Goal: Information Seeking & Learning: Understand process/instructions

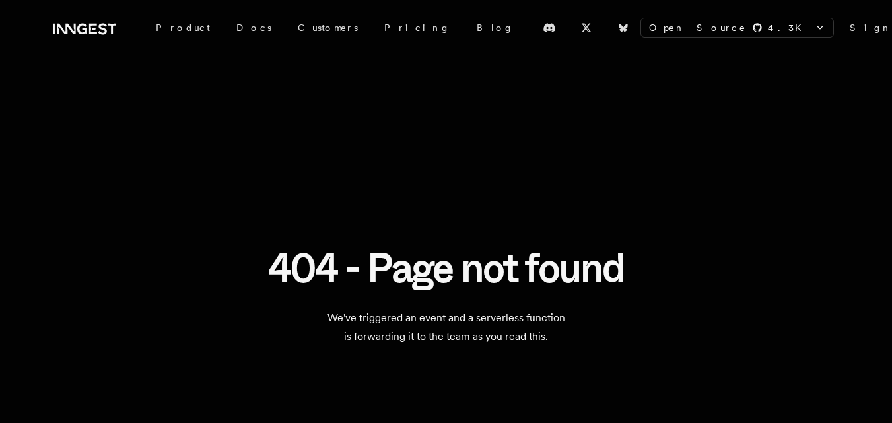
click at [849, 26] on link "Sign In" at bounding box center [887, 27] width 77 height 13
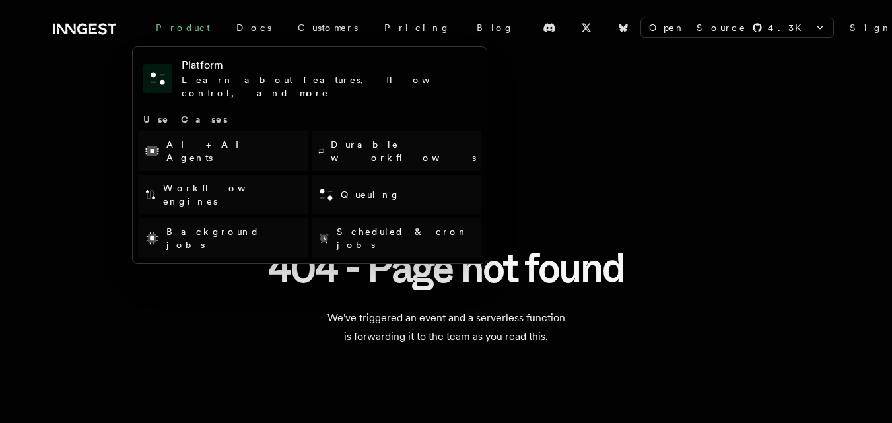
click at [181, 28] on div "Product" at bounding box center [183, 28] width 81 height 24
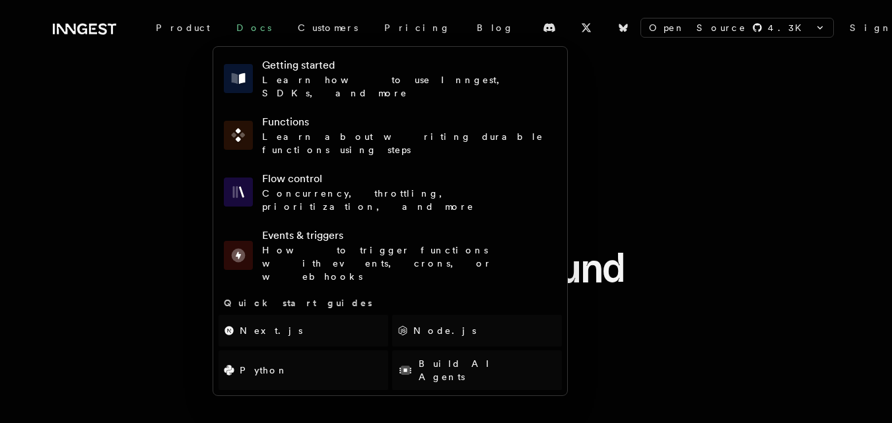
click at [223, 22] on link "Docs" at bounding box center [253, 28] width 61 height 24
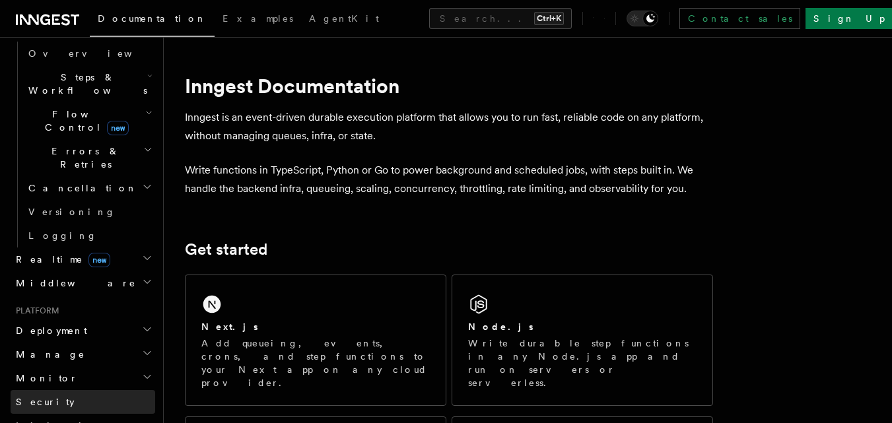
scroll to position [394, 0]
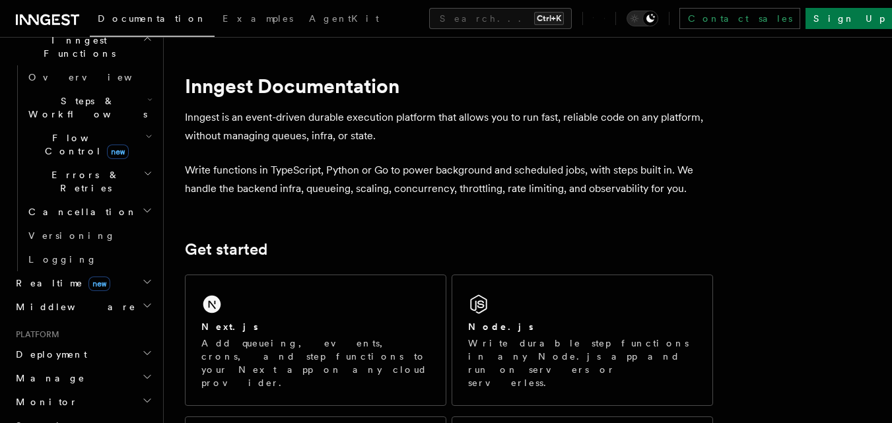
click at [49, 348] on span "Deployment" at bounding box center [49, 354] width 77 height 13
click at [52, 366] on link "Overview" at bounding box center [89, 378] width 132 height 24
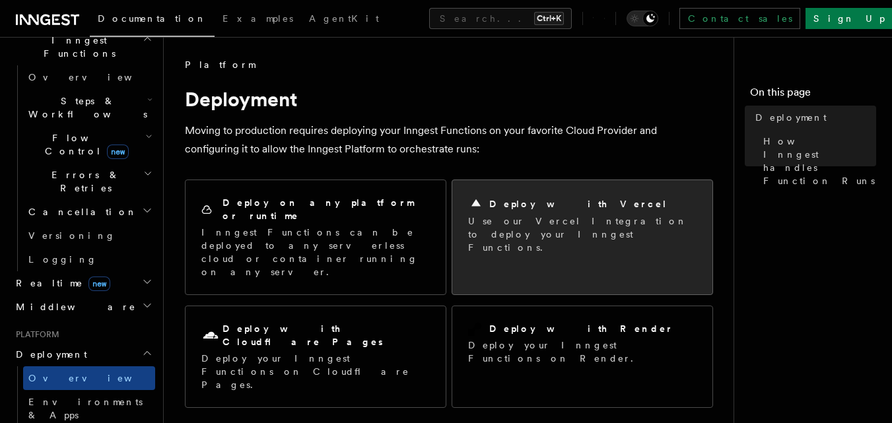
click at [461, 215] on div "Deploy with Vercel Use our Vercel Integration to deploy your Inngest Functions." at bounding box center [582, 225] width 260 height 90
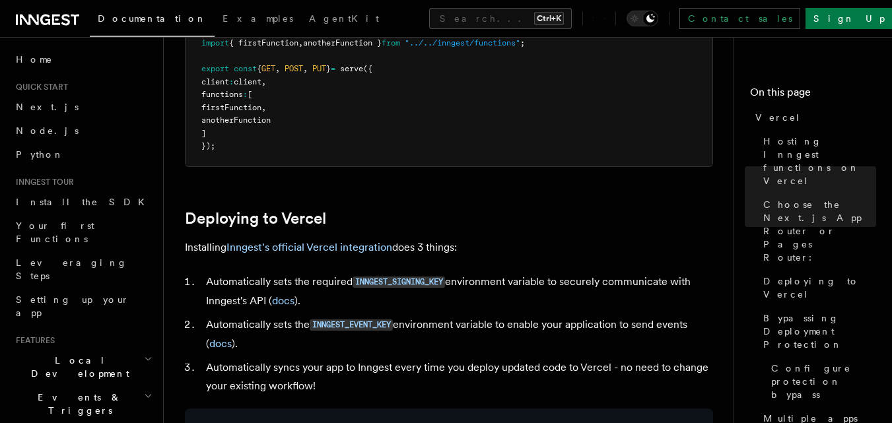
scroll to position [457, 0]
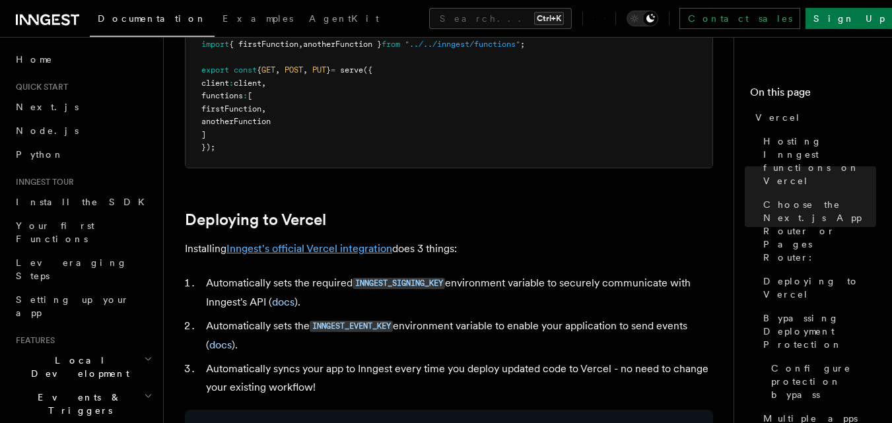
click at [331, 248] on link "Inngest's official Vercel integration" at bounding box center [309, 248] width 166 height 13
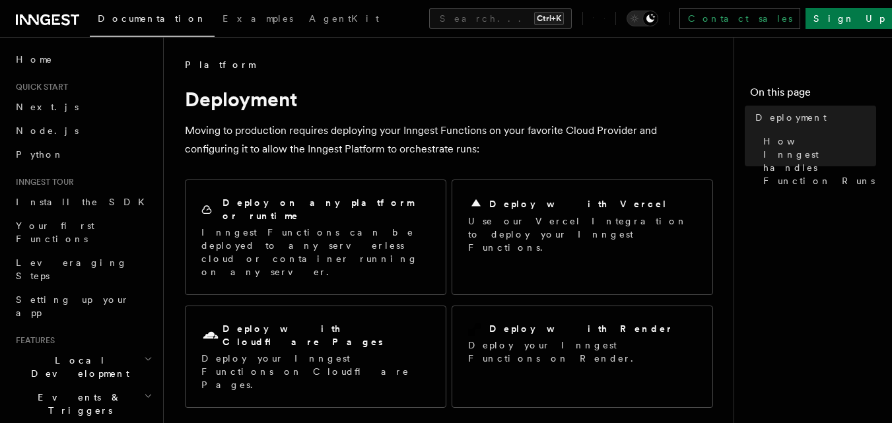
click at [230, 100] on h1 "Deployment" at bounding box center [449, 99] width 528 height 24
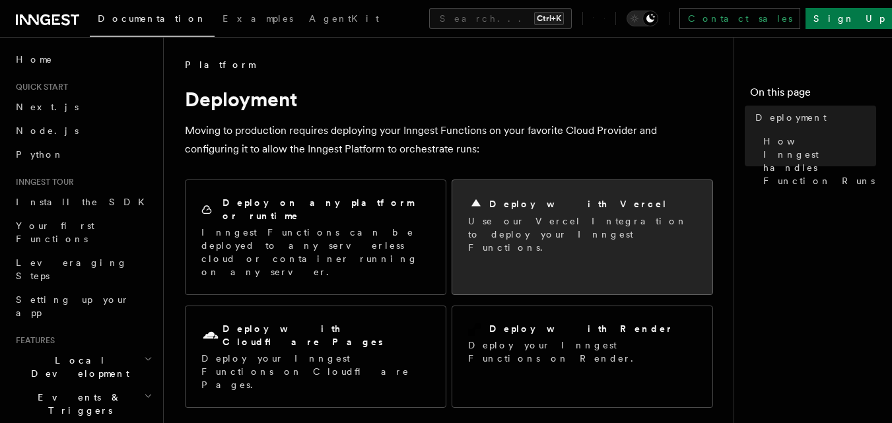
click at [537, 240] on p "Use our Vercel Integration to deploy your Inngest Functions." at bounding box center [582, 234] width 228 height 40
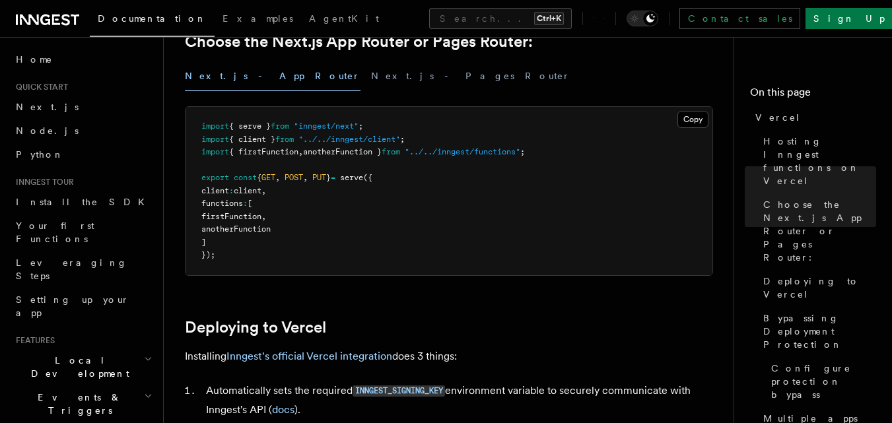
scroll to position [419, 0]
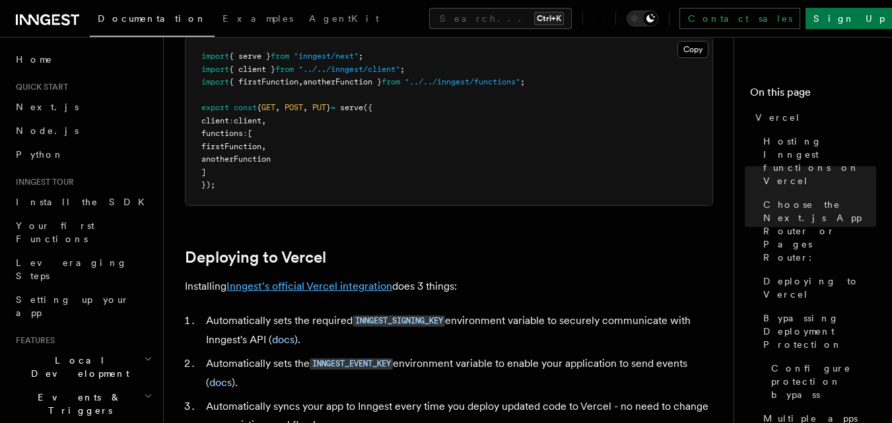
click at [369, 283] on link "Inngest's official Vercel integration" at bounding box center [309, 286] width 166 height 13
